Goal: Information Seeking & Learning: Learn about a topic

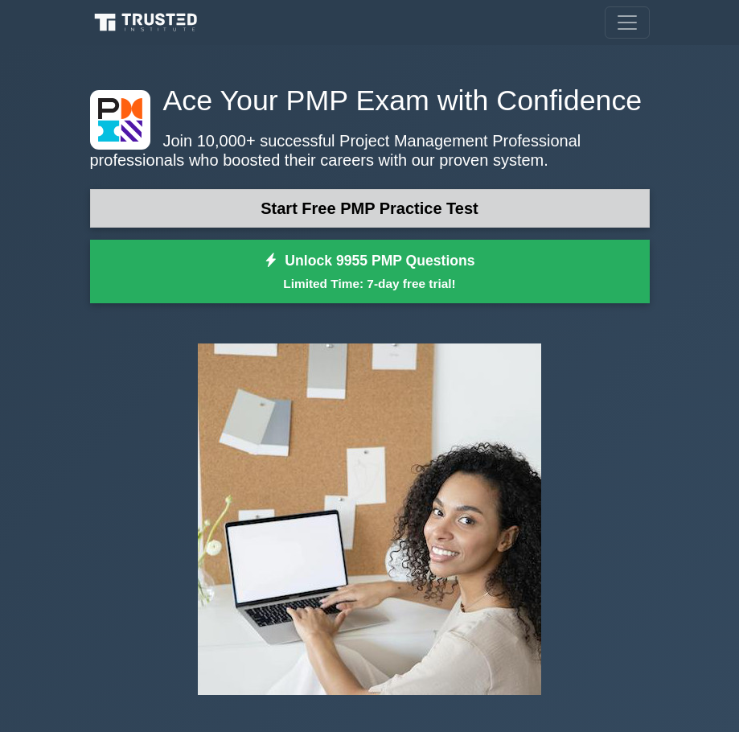
click at [400, 208] on link "Start Free PMP Practice Test" at bounding box center [370, 208] width 560 height 39
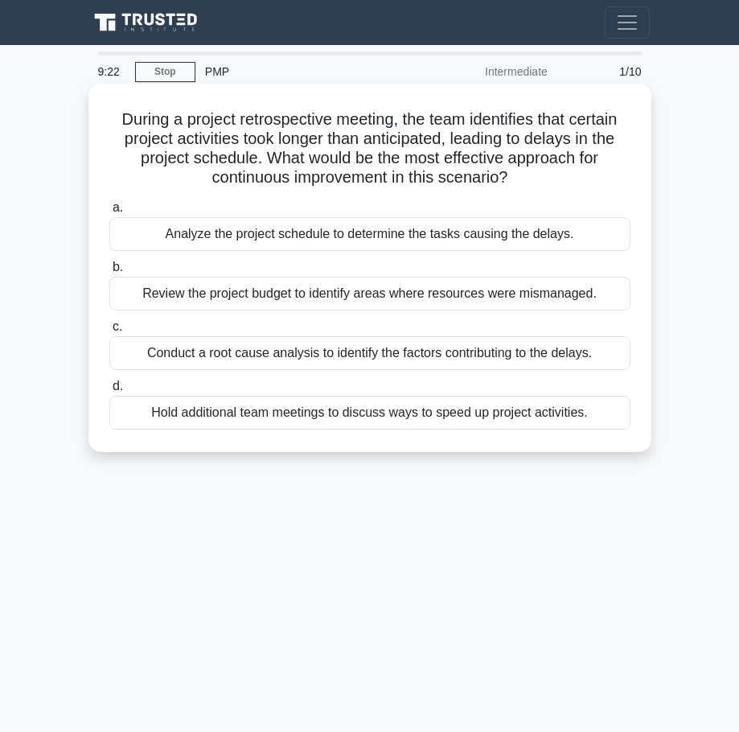
click at [236, 231] on div "Analyze the project schedule to determine the tasks causing the delays." at bounding box center [369, 234] width 521 height 34
click at [109, 213] on input "a. Analyze the project schedule to determine the tasks causing the delays." at bounding box center [109, 208] width 0 height 10
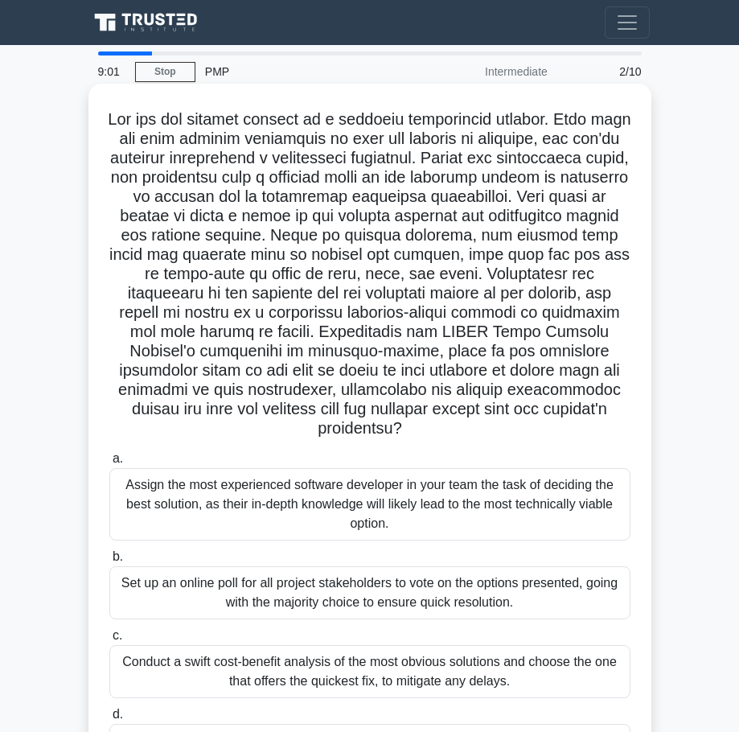
scroll to position [130, 0]
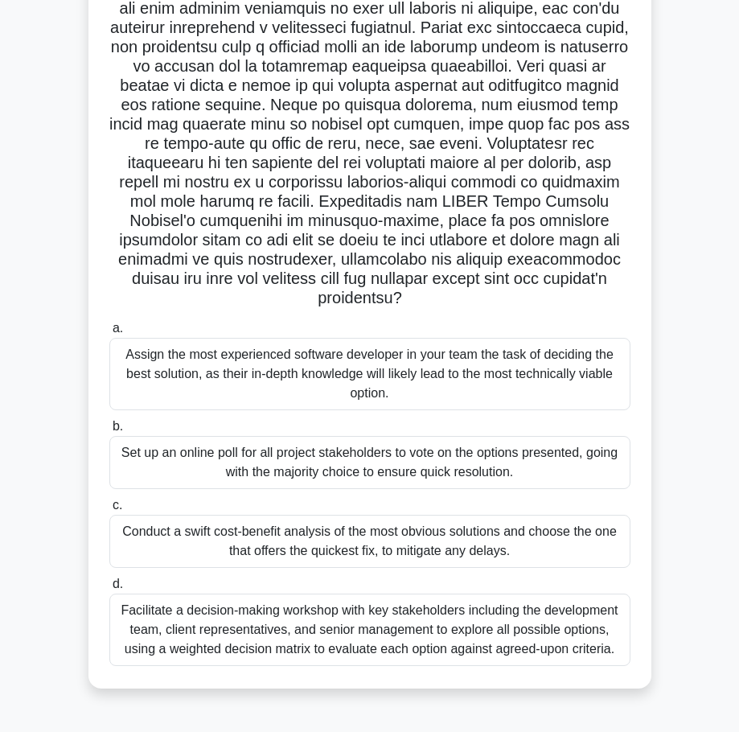
click at [285, 630] on div "Facilitate a decision-making workshop with key stakeholders including the devel…" at bounding box center [369, 629] width 521 height 72
click at [109, 589] on input "d. Facilitate a decision-making workshop with key stakeholders including the de…" at bounding box center [109, 584] width 0 height 10
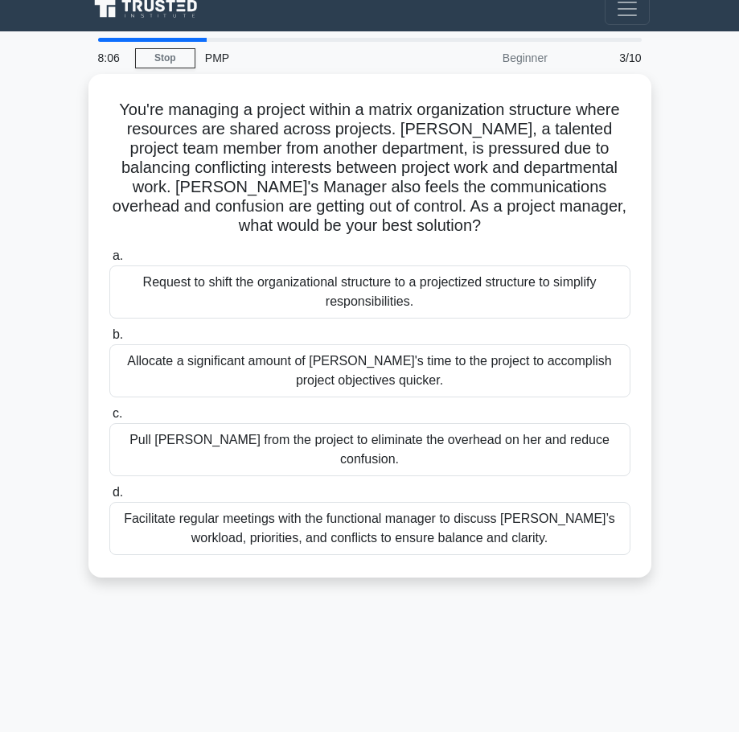
scroll to position [0, 0]
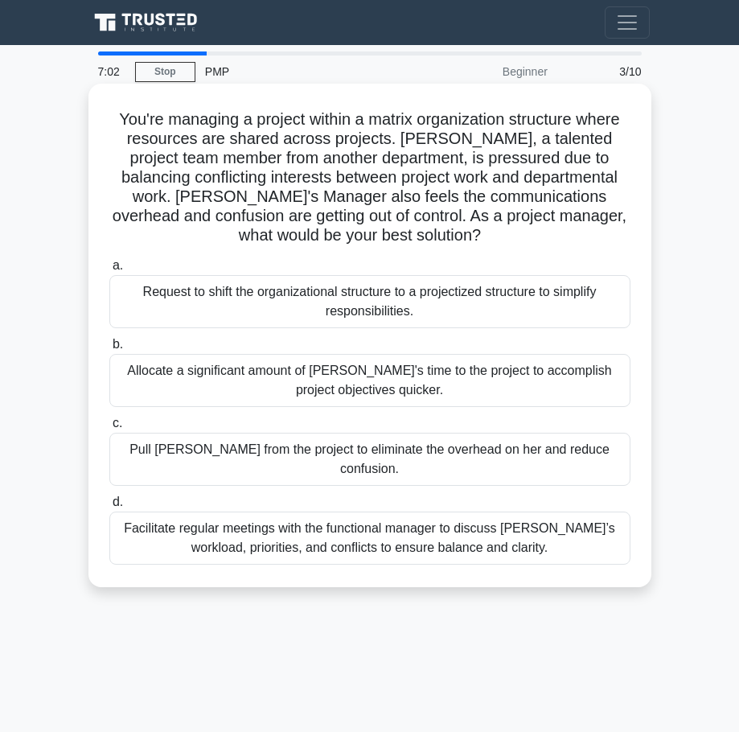
click at [363, 527] on div "Facilitate regular meetings with the functional manager to discuss [PERSON_NAME…" at bounding box center [369, 537] width 521 height 53
click at [109, 507] on input "d. Facilitate regular meetings with the functional manager to discuss [PERSON_N…" at bounding box center [109, 502] width 0 height 10
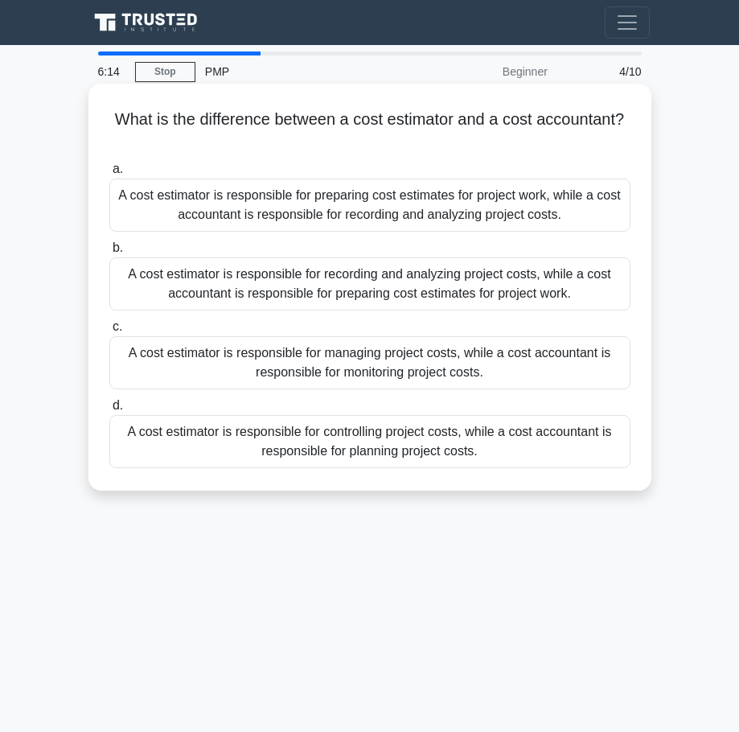
click at [360, 196] on div "A cost estimator is responsible for preparing cost estimates for project work, …" at bounding box center [369, 204] width 521 height 53
click at [109, 174] on input "a. A cost estimator is responsible for preparing cost estimates for project wor…" at bounding box center [109, 169] width 0 height 10
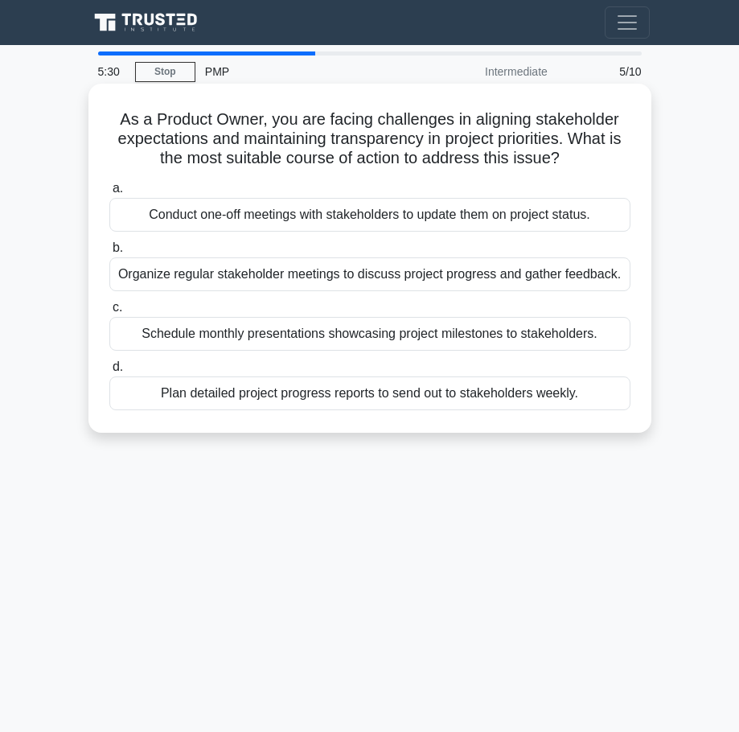
click at [393, 393] on div "Plan detailed project progress reports to send out to stakeholders weekly." at bounding box center [369, 393] width 521 height 34
click at [109, 372] on input "d. Plan detailed project progress reports to send out to stakeholders weekly." at bounding box center [109, 367] width 0 height 10
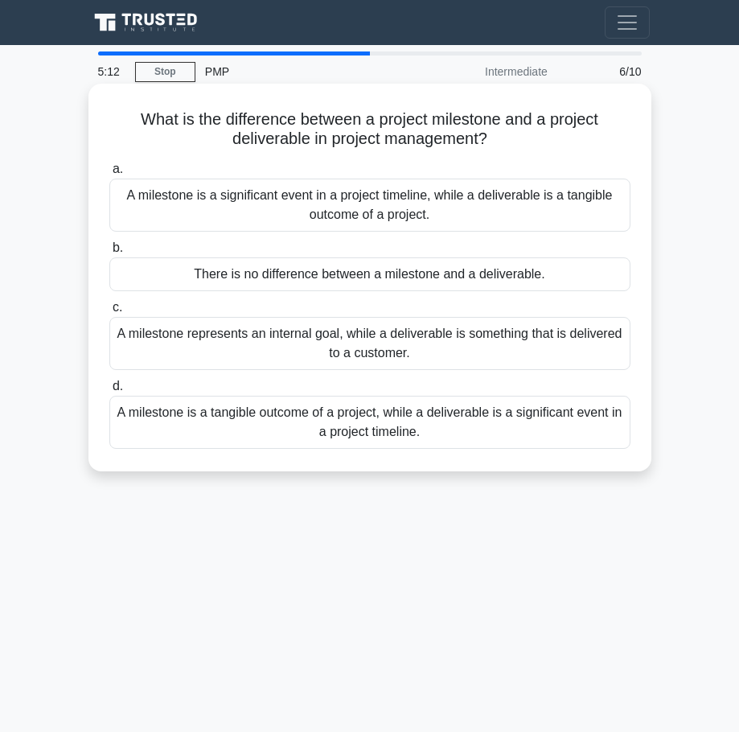
click at [483, 206] on div "A milestone is a significant event in a project timeline, while a deliverable i…" at bounding box center [369, 204] width 521 height 53
click at [109, 174] on input "a. A milestone is a significant event in a project timeline, while a deliverabl…" at bounding box center [109, 169] width 0 height 10
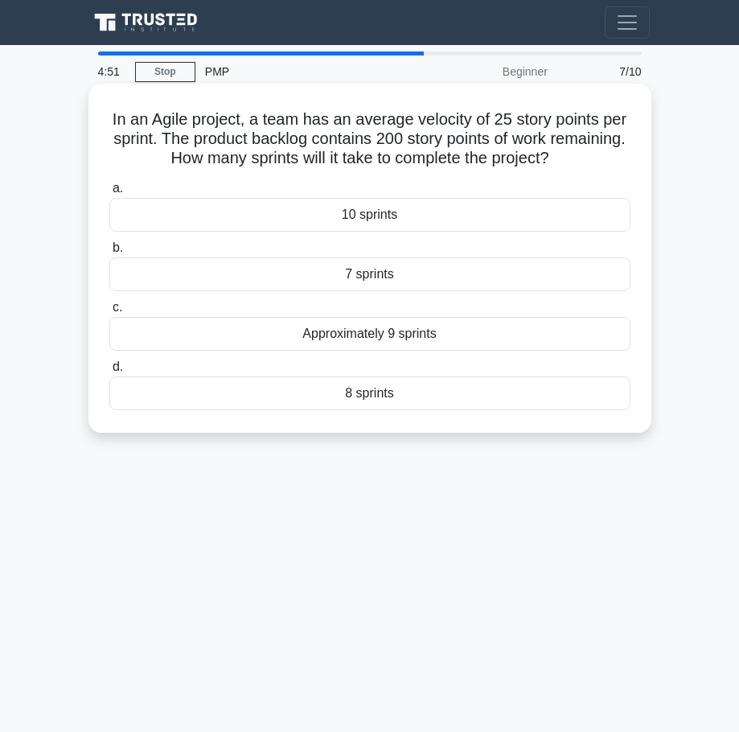
click at [478, 384] on div "8 sprints" at bounding box center [369, 393] width 521 height 34
click at [109, 372] on input "d. 8 sprints" at bounding box center [109, 367] width 0 height 10
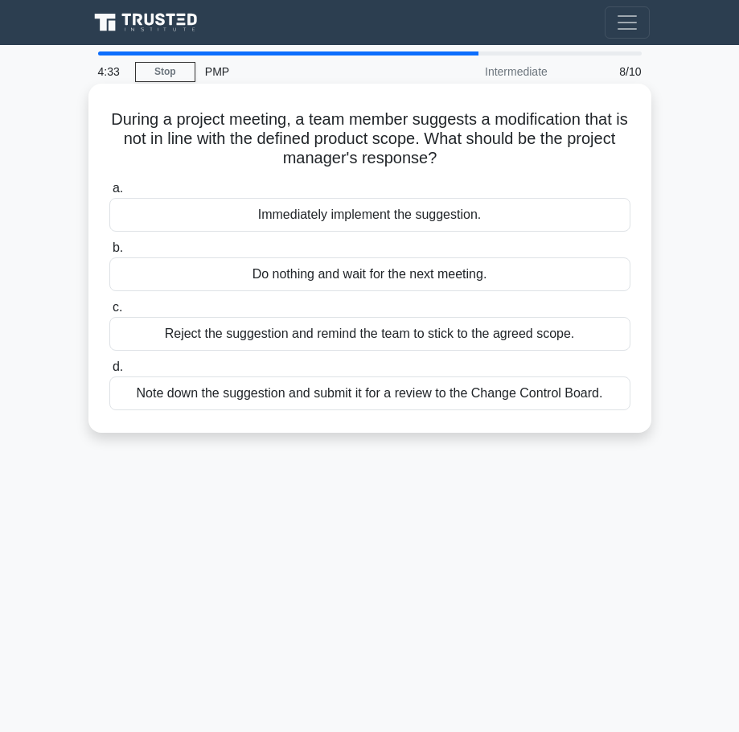
click at [498, 396] on div "Note down the suggestion and submit it for a review to the Change Control Board." at bounding box center [369, 393] width 521 height 34
click at [109, 372] on input "d. Note down the suggestion and submit it for a review to the Change Control Bo…" at bounding box center [109, 367] width 0 height 10
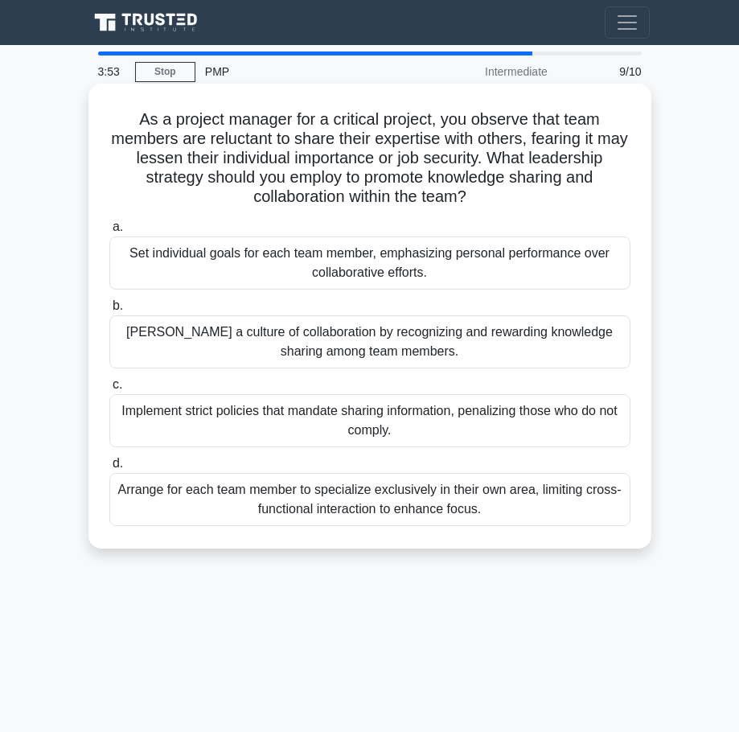
click at [215, 268] on div "Set individual goals for each team member, emphasizing personal performance ove…" at bounding box center [369, 262] width 521 height 53
click at [109, 232] on input "a. Set individual goals for each team member, emphasizing personal performance …" at bounding box center [109, 227] width 0 height 10
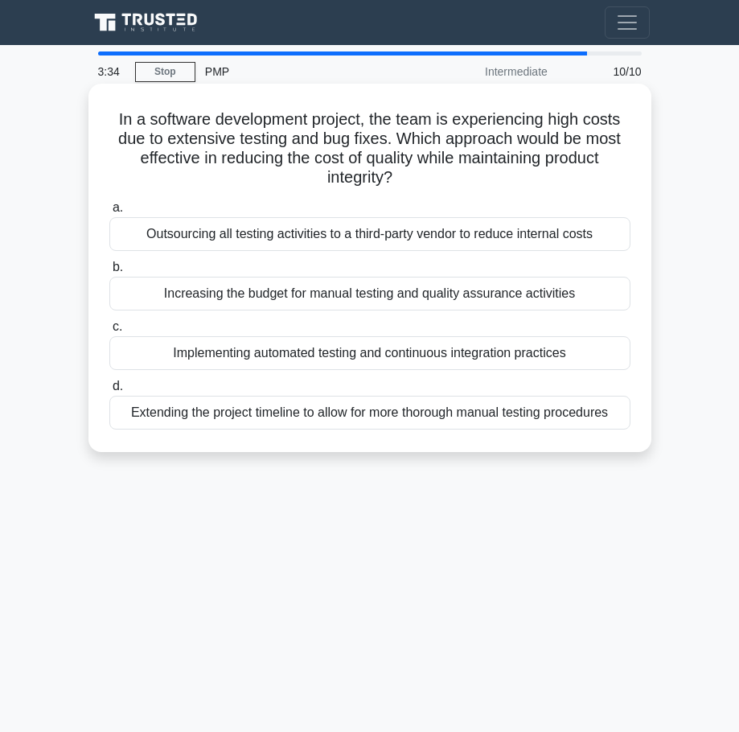
click at [262, 349] on div "Implementing automated testing and continuous integration practices" at bounding box center [369, 353] width 521 height 34
click at [109, 332] on input "c. Implementing automated testing and continuous integration practices" at bounding box center [109, 327] width 0 height 10
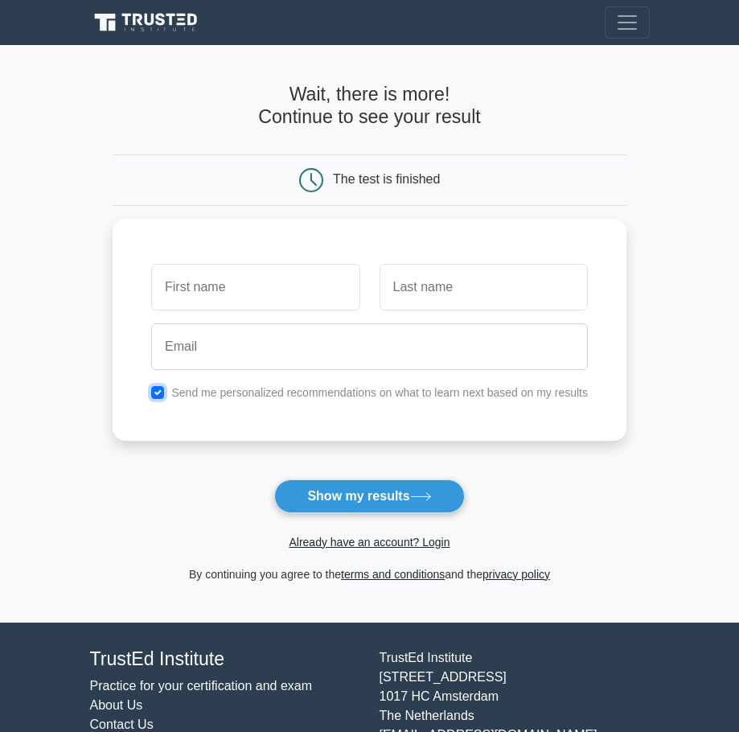
drag, startPoint x: 159, startPoint y: 388, endPoint x: 406, endPoint y: 514, distance: 276.9
click at [163, 389] on input "checkbox" at bounding box center [157, 392] width 13 height 13
checkbox input "false"
click at [417, 501] on icon at bounding box center [421, 496] width 22 height 9
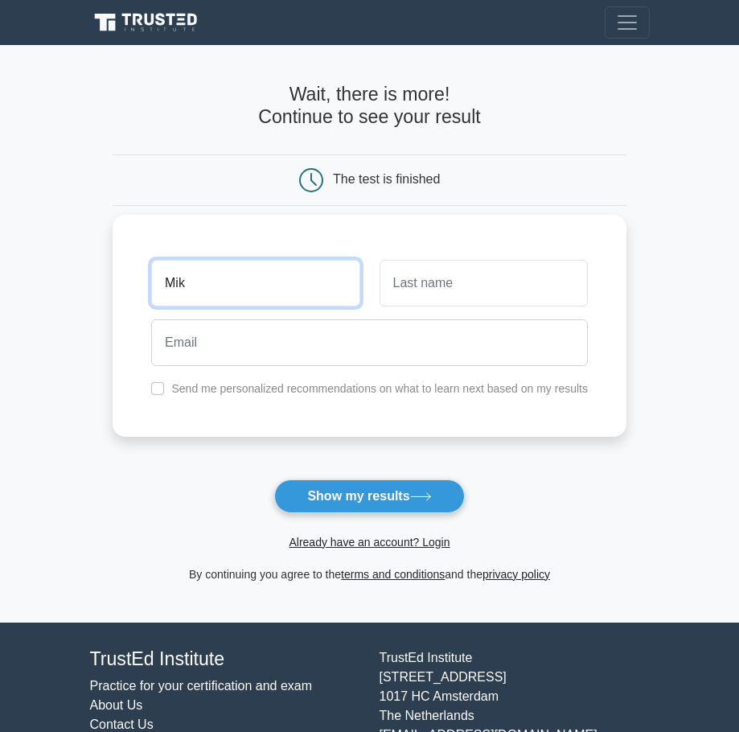
type input "Mik"
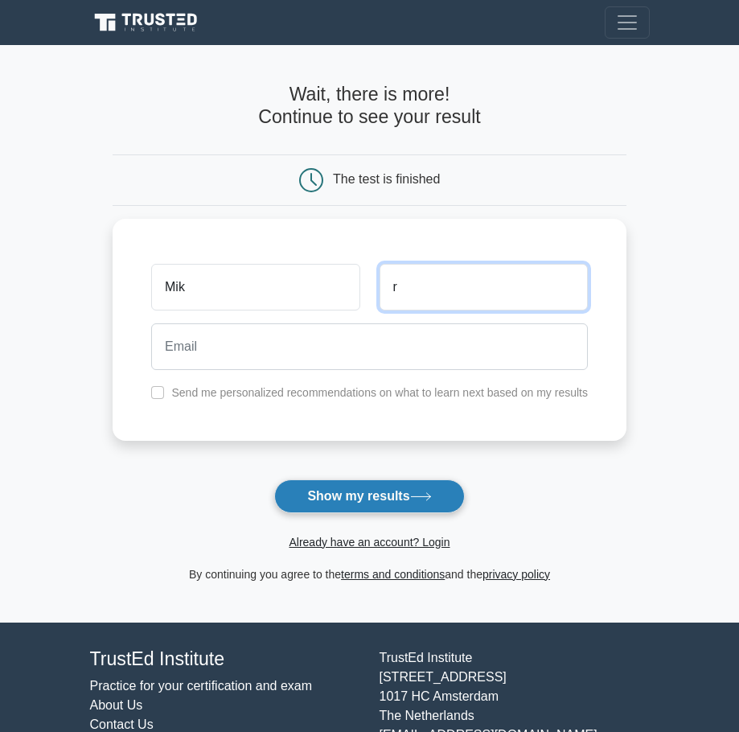
type input "r"
click at [408, 503] on button "Show my results" at bounding box center [369, 496] width 190 height 34
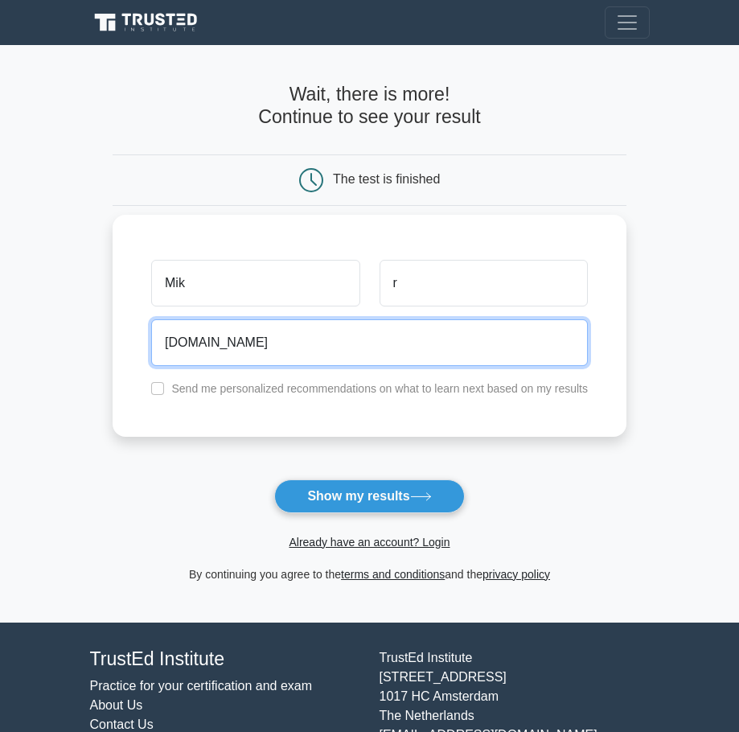
click at [208, 341] on input "kjhkjh2GMAIL.COM" at bounding box center [369, 342] width 437 height 47
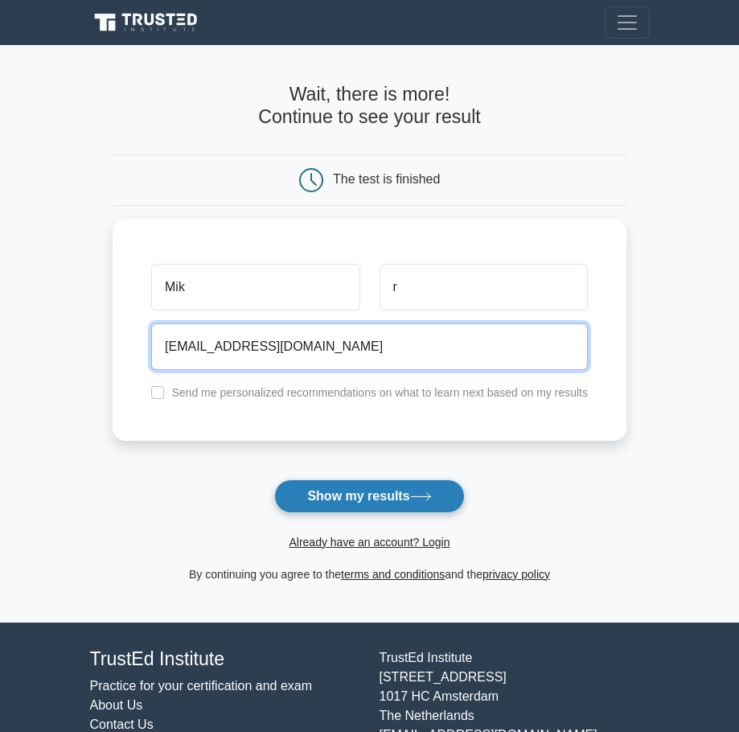
type input "kjhkjh@GMAIL.COM"
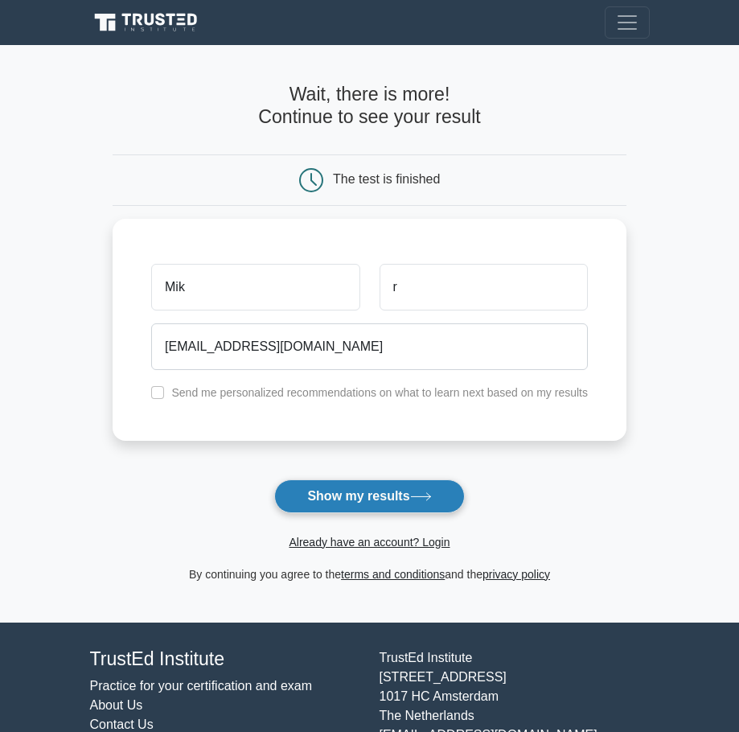
click at [370, 502] on button "Show my results" at bounding box center [369, 496] width 190 height 34
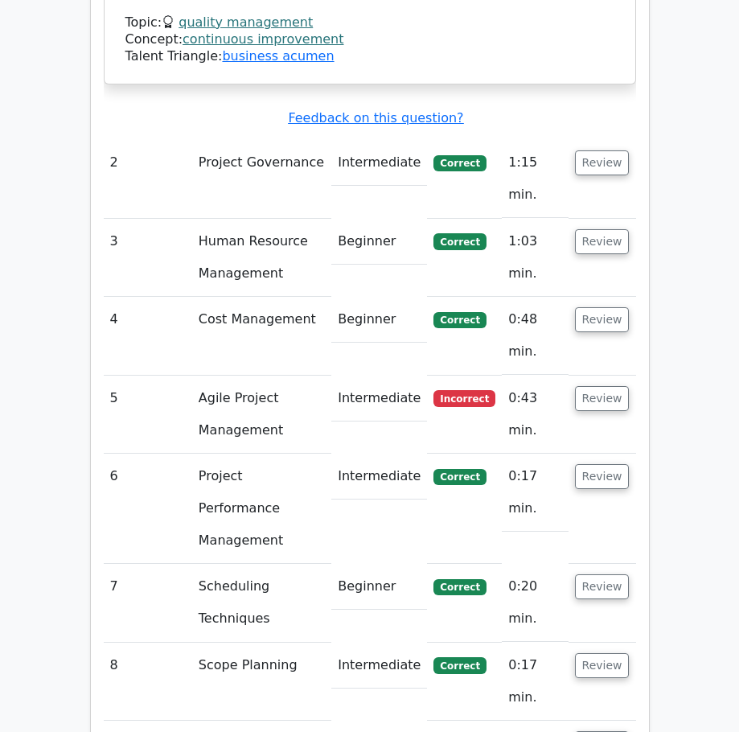
scroll to position [2389, 0]
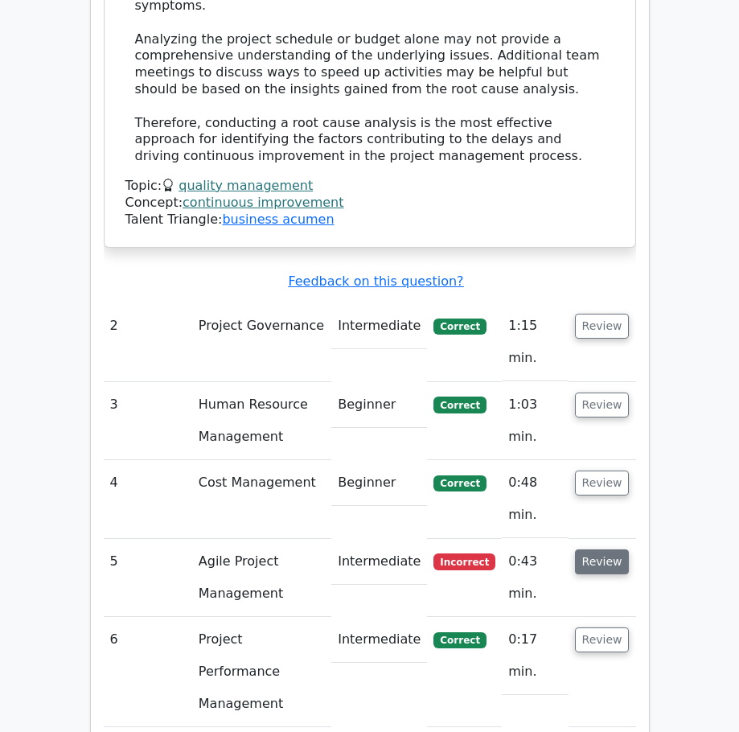
click at [609, 549] on button "Review" at bounding box center [602, 561] width 55 height 25
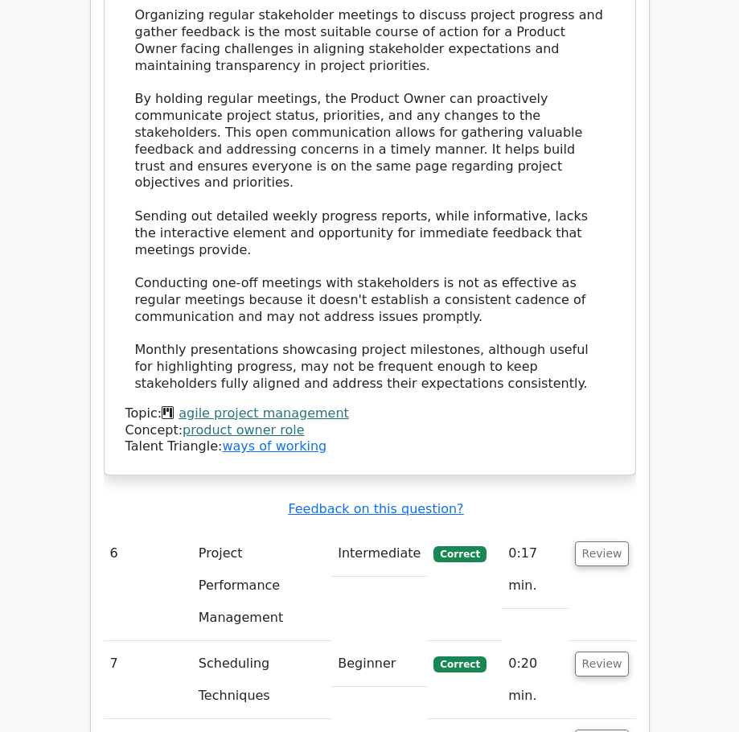
scroll to position [3435, 0]
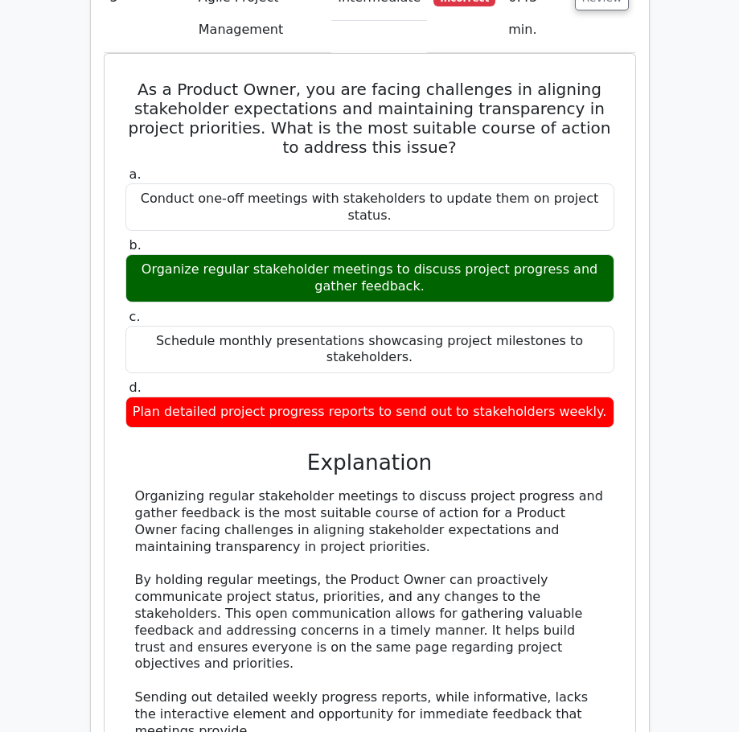
scroll to position [2791, 0]
